Goal: Information Seeking & Learning: Get advice/opinions

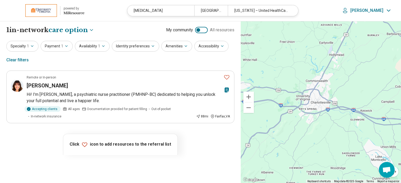
select select "***"
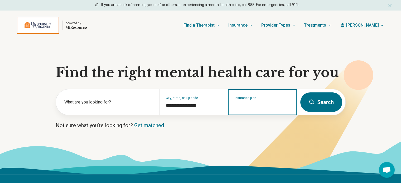
click at [253, 107] on input "Insurance plan" at bounding box center [263, 106] width 56 height 6
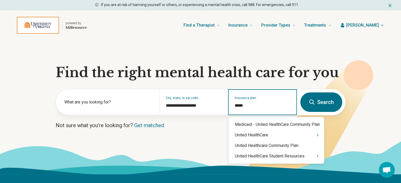
type input "******"
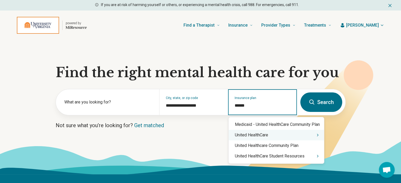
click at [324, 136] on div "United HealthCare" at bounding box center [277, 135] width 96 height 11
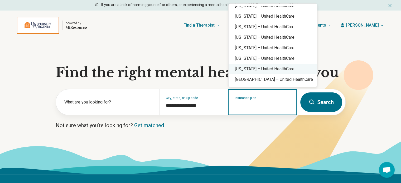
scroll to position [106, 0]
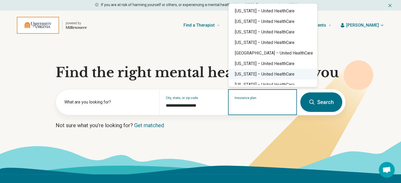
click at [270, 72] on div "Virginia – United HealthCare" at bounding box center [273, 74] width 89 height 11
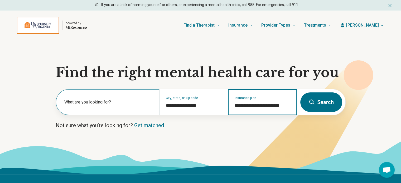
type input "**********"
click at [114, 103] on label "What are you looking for?" at bounding box center [108, 102] width 89 height 6
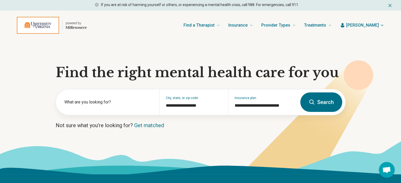
click at [316, 100] on button "Search" at bounding box center [322, 103] width 42 height 20
select select "***"
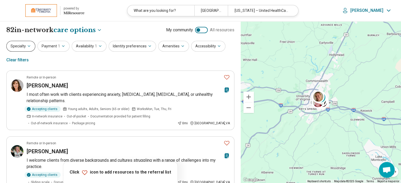
click at [25, 44] on button "Specialty" at bounding box center [20, 46] width 29 height 11
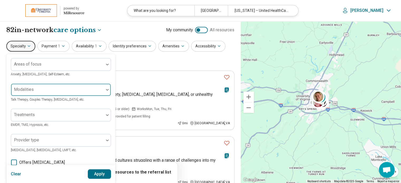
click at [27, 93] on div at bounding box center [57, 91] width 89 height 7
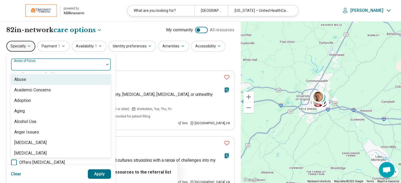
click at [35, 66] on div "Areas of focus" at bounding box center [61, 64] width 100 height 13
click at [109, 52] on div "Specialty 100 results available. Use Up and Down to choose options, press Enter…" at bounding box center [120, 54] width 228 height 26
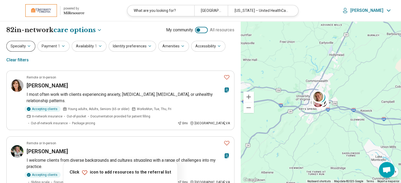
click at [15, 48] on button "Specialty" at bounding box center [20, 46] width 29 height 11
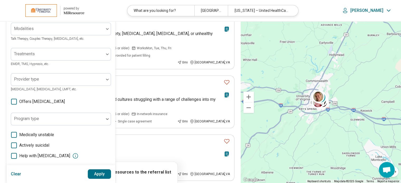
scroll to position [53, 0]
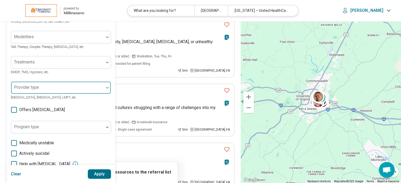
click at [39, 94] on div "Provider type" at bounding box center [61, 88] width 100 height 13
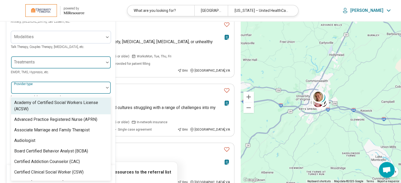
click at [40, 64] on div at bounding box center [57, 64] width 89 height 7
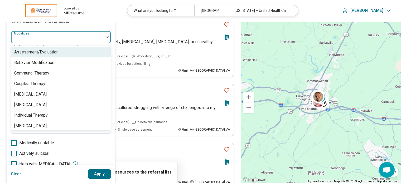
click at [43, 34] on div at bounding box center [57, 37] width 93 height 12
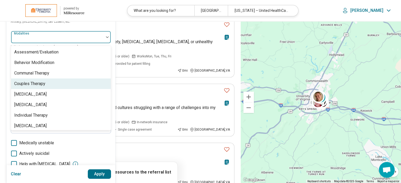
scroll to position [2, 0]
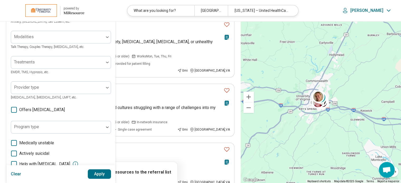
click at [96, 22] on div "Areas of focus Anxiety, Depression, Self-Esteem, etc." at bounding box center [61, 15] width 100 height 19
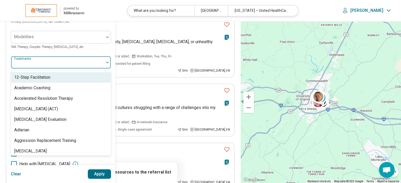
click at [49, 65] on div at bounding box center [57, 64] width 89 height 7
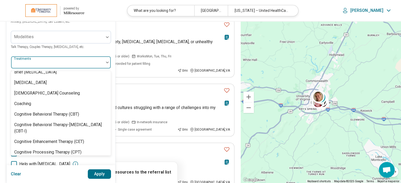
scroll to position [211, 0]
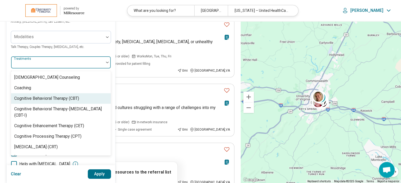
click at [60, 102] on div "Cognitive Behavioral Therapy (CBT)" at bounding box center [46, 99] width 65 height 6
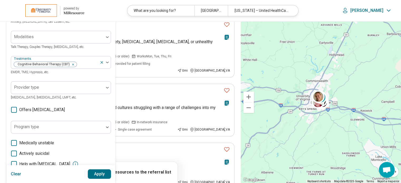
click at [94, 176] on button "Apply" at bounding box center [99, 175] width 23 height 10
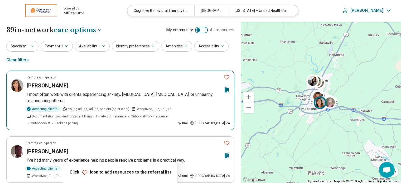
click at [58, 83] on h3 "Suzanne Wilberger" at bounding box center [47, 85] width 41 height 7
click at [230, 76] on button "Favorite" at bounding box center [227, 77] width 11 height 11
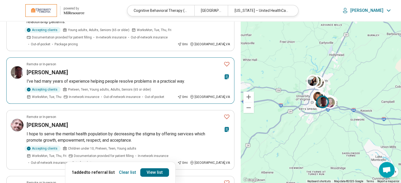
click at [41, 73] on h3 "[PERSON_NAME]" at bounding box center [47, 72] width 41 height 7
click at [229, 66] on icon "Favorite" at bounding box center [227, 64] width 6 height 6
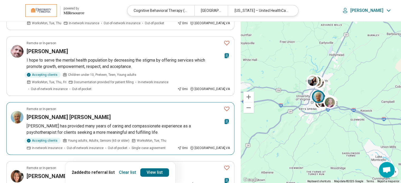
scroll to position [132, 0]
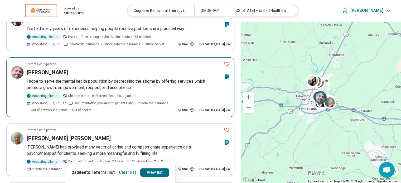
click at [46, 70] on h3 "James Howell" at bounding box center [47, 72] width 41 height 7
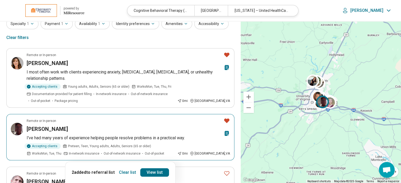
scroll to position [0, 0]
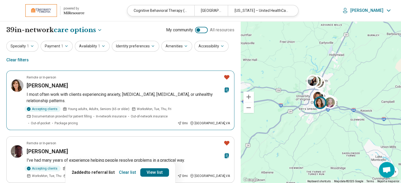
click at [226, 76] on icon "Favorite" at bounding box center [226, 77] width 5 height 4
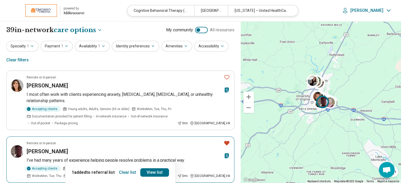
click at [226, 141] on icon "Favorite" at bounding box center [227, 143] width 6 height 6
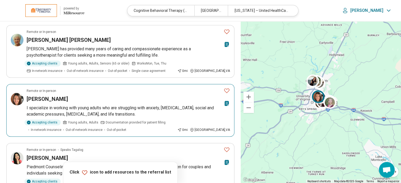
scroll to position [158, 0]
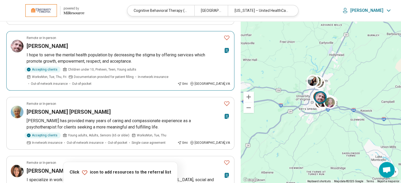
click at [226, 37] on icon "Favorite" at bounding box center [227, 38] width 6 height 6
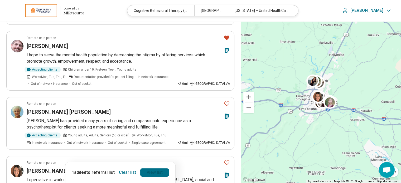
click at [154, 172] on link "View list" at bounding box center [154, 173] width 29 height 8
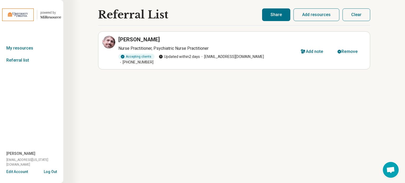
click at [271, 14] on button "Share" at bounding box center [276, 14] width 28 height 13
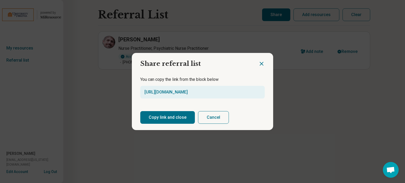
click at [169, 116] on button "Copy link and close" at bounding box center [167, 117] width 55 height 13
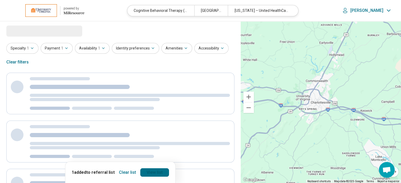
select select "***"
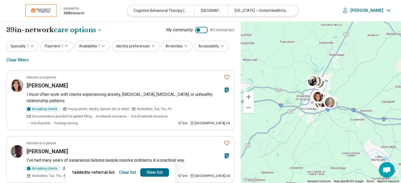
click at [122, 174] on button "Clear list" at bounding box center [127, 173] width 21 height 8
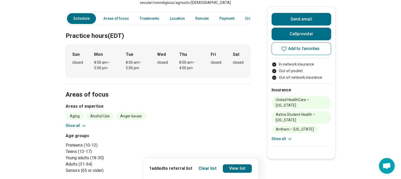
scroll to position [132, 0]
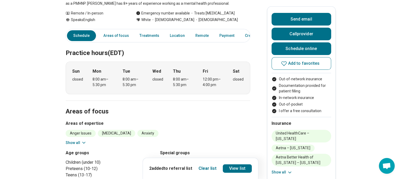
scroll to position [158, 0]
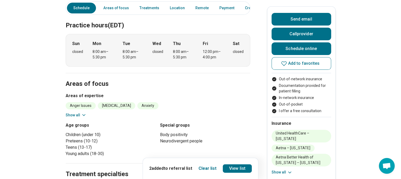
click at [76, 113] on button "Show all" at bounding box center [76, 116] width 21 height 6
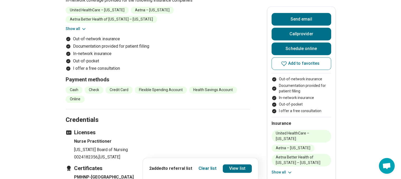
scroll to position [607, 0]
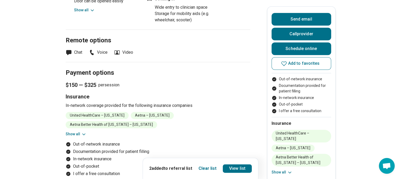
click at [134, 171] on li "I offer a free consultation" at bounding box center [158, 174] width 185 height 6
